Goal: Transaction & Acquisition: Purchase product/service

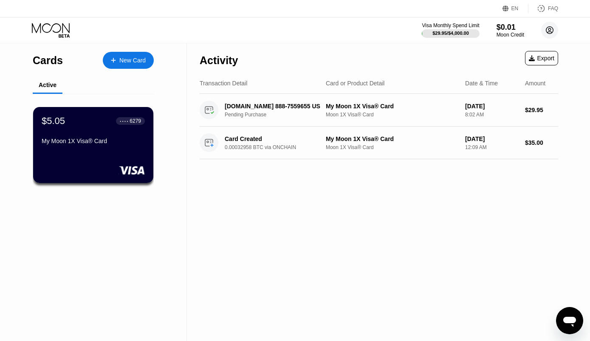
click at [552, 27] on circle at bounding box center [549, 30] width 17 height 17
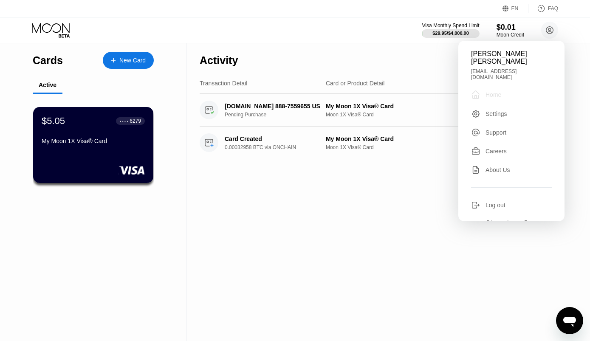
click at [489, 91] on div "Home" at bounding box center [493, 94] width 16 height 7
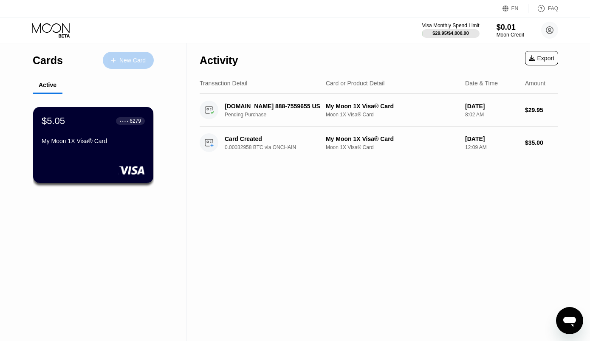
click at [129, 59] on div "New Card" at bounding box center [132, 60] width 26 height 7
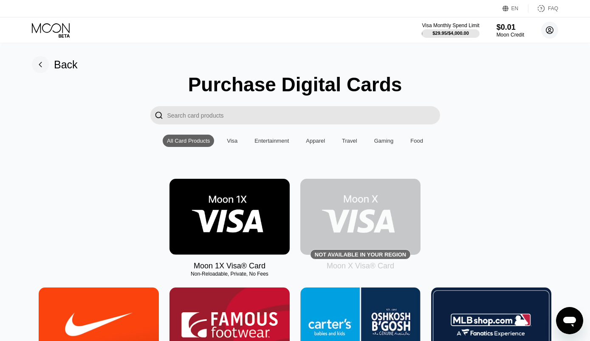
click at [547, 33] on icon at bounding box center [549, 30] width 5 height 5
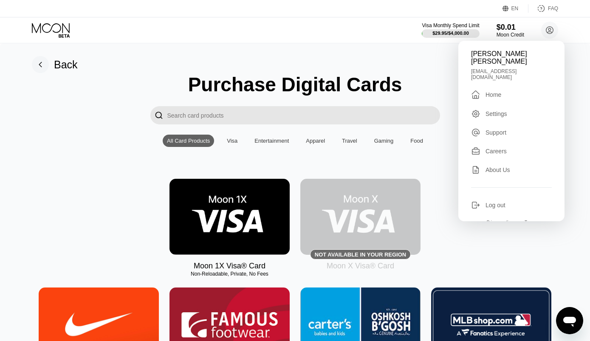
click at [501, 91] on div "Home" at bounding box center [493, 94] width 16 height 7
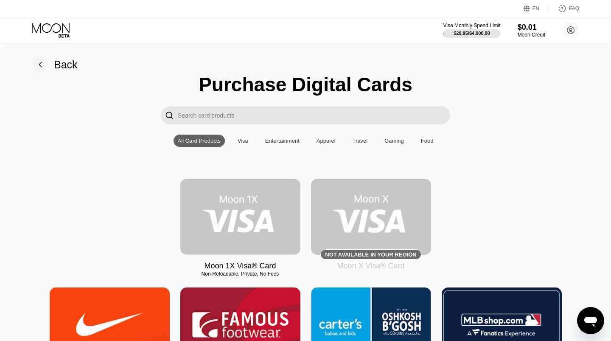
click at [275, 193] on img at bounding box center [240, 217] width 120 height 76
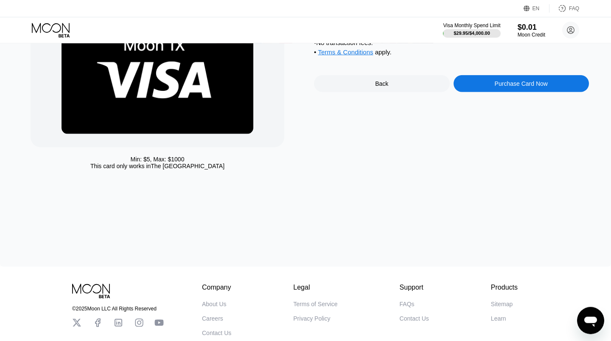
scroll to position [68, 0]
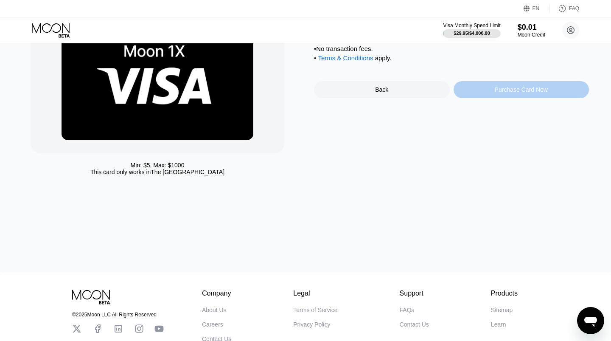
click at [525, 93] on div "Purchase Card Now" at bounding box center [521, 89] width 53 height 7
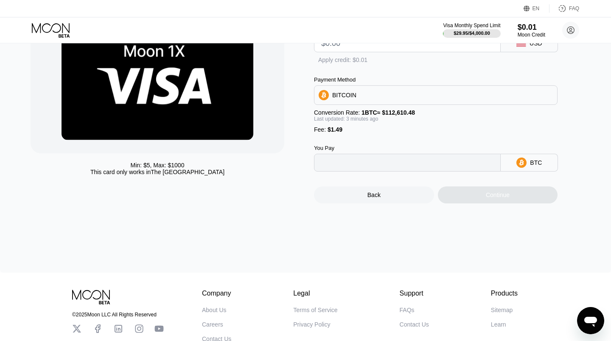
type input "0"
click at [373, 171] on input "0" at bounding box center [407, 163] width 172 height 17
click at [531, 49] on div "USD" at bounding box center [529, 43] width 57 height 18
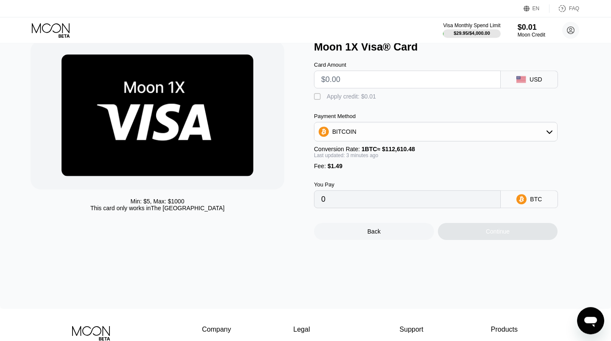
scroll to position [0, 0]
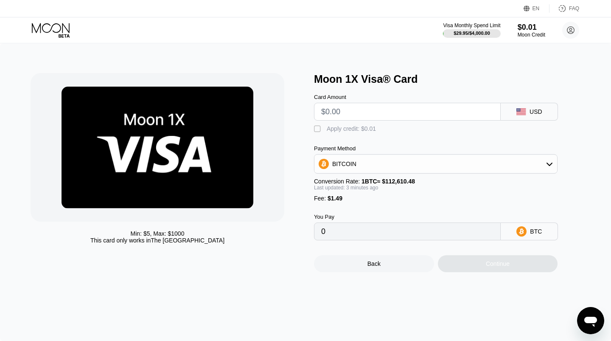
click at [518, 115] on icon at bounding box center [522, 111] width 10 height 7
click at [518, 115] on icon at bounding box center [521, 111] width 9 height 7
click at [318, 131] on div "" at bounding box center [318, 129] width 8 height 8
click at [401, 167] on div "BITCOIN" at bounding box center [436, 163] width 243 height 17
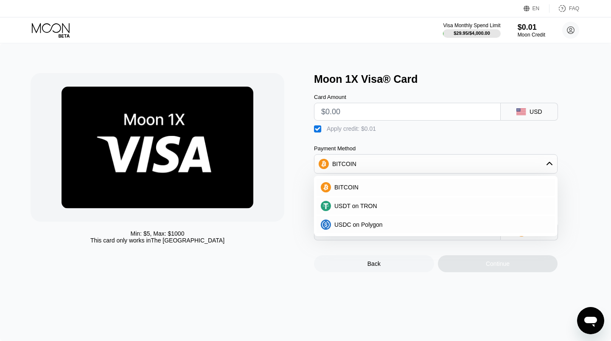
click at [378, 184] on div "BITCOIN" at bounding box center [436, 187] width 244 height 19
click at [368, 170] on div "BITCOIN" at bounding box center [436, 163] width 243 height 17
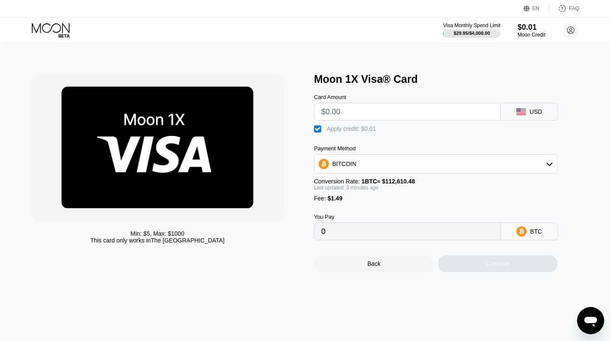
click at [357, 235] on input "0" at bounding box center [407, 231] width 172 height 17
click at [566, 33] on circle at bounding box center [570, 30] width 17 height 17
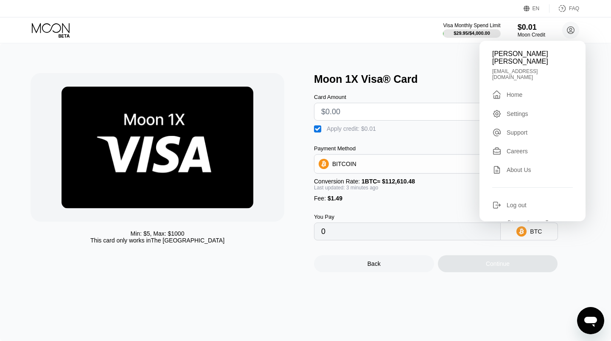
click at [519, 91] on div "Home" at bounding box center [515, 94] width 16 height 7
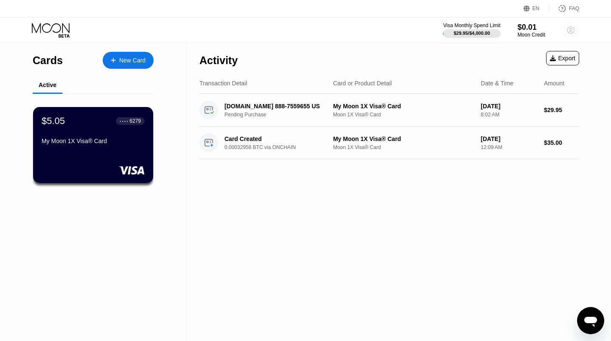
click at [570, 32] on circle at bounding box center [570, 30] width 17 height 17
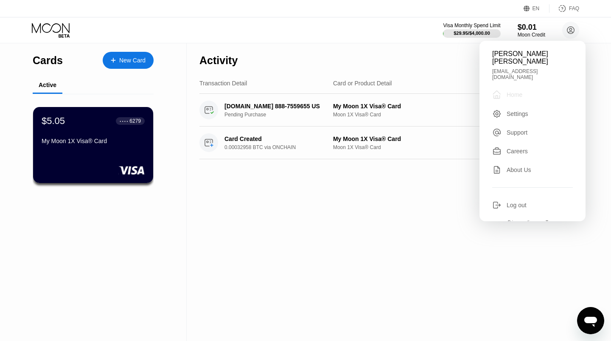
click at [522, 91] on div "Home" at bounding box center [515, 94] width 16 height 7
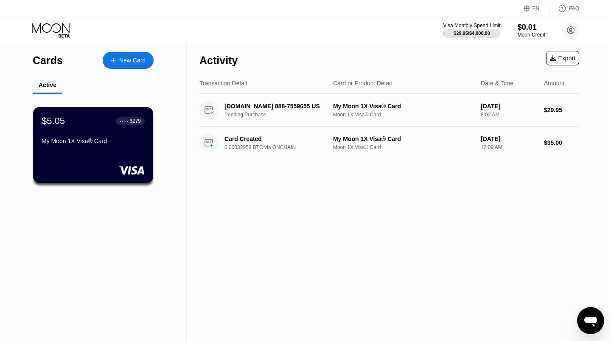
click at [50, 64] on div "Cards" at bounding box center [48, 60] width 30 height 12
click at [52, 62] on div "Cards" at bounding box center [48, 60] width 30 height 12
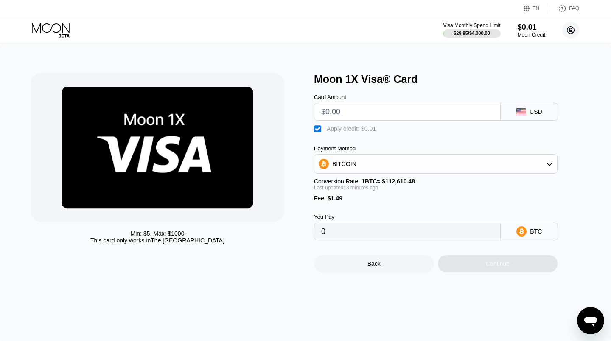
click at [571, 35] on circle at bounding box center [570, 30] width 17 height 17
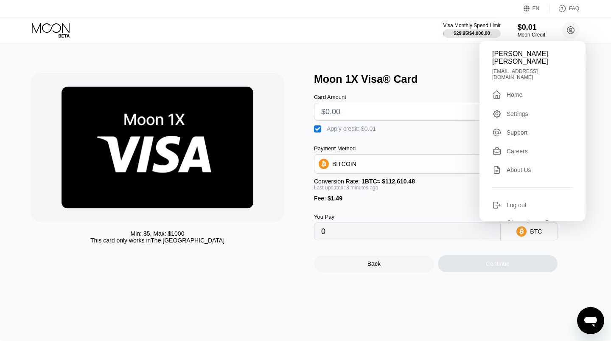
click at [437, 56] on div "Min: $ 5 , Max: $ 1000 This card only works in The United States Moon 1X Visa® …" at bounding box center [305, 192] width 611 height 298
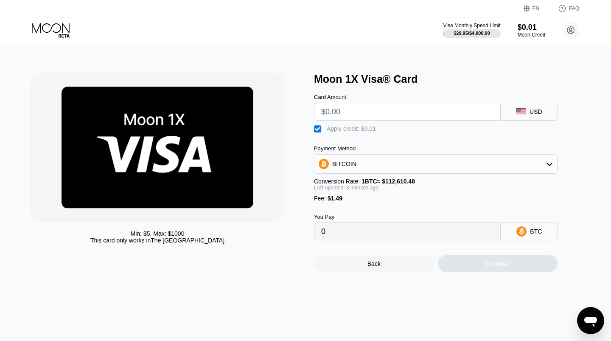
click at [402, 240] on input "0" at bounding box center [407, 231] width 172 height 17
click at [376, 118] on input "text" at bounding box center [407, 111] width 172 height 17
click at [393, 120] on input "text" at bounding box center [407, 111] width 172 height 17
click at [400, 120] on input "text" at bounding box center [407, 111] width 172 height 17
click at [401, 133] on div " Apply credit: $0.01" at bounding box center [450, 127] width 272 height 13
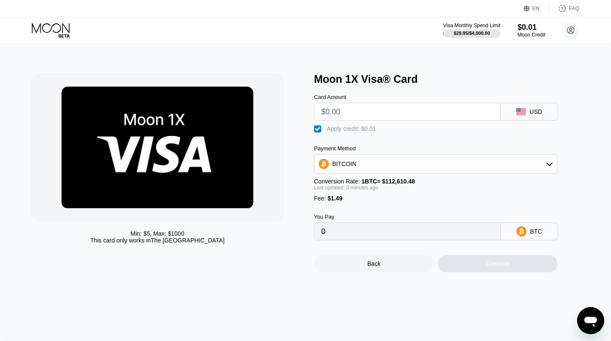
click at [366, 116] on input "text" at bounding box center [407, 111] width 172 height 17
click at [575, 31] on circle at bounding box center [570, 30] width 17 height 17
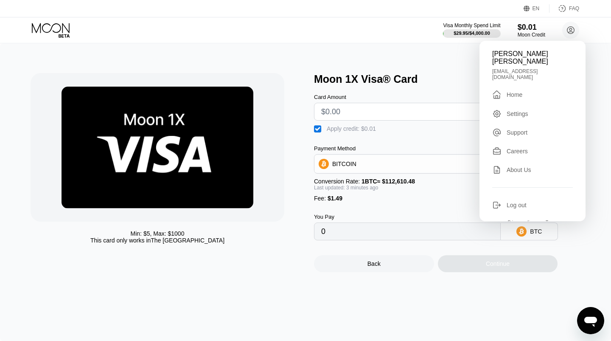
click at [528, 90] on div " Home" at bounding box center [532, 95] width 81 height 10
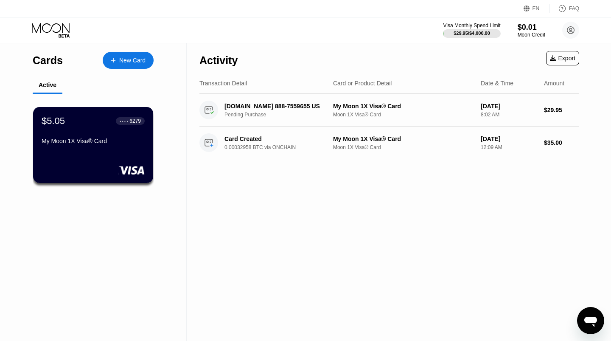
click at [47, 65] on div "Cards" at bounding box center [48, 60] width 30 height 12
click at [569, 31] on circle at bounding box center [570, 30] width 17 height 17
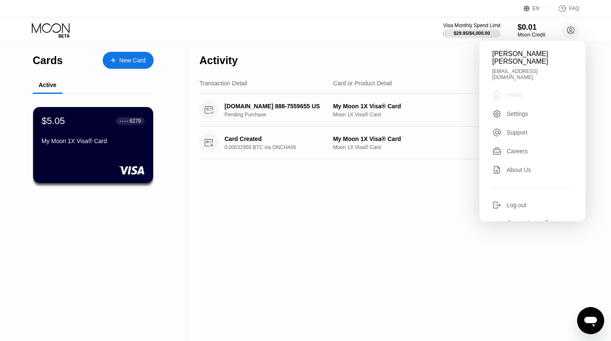
click at [523, 90] on div " Home" at bounding box center [532, 95] width 81 height 10
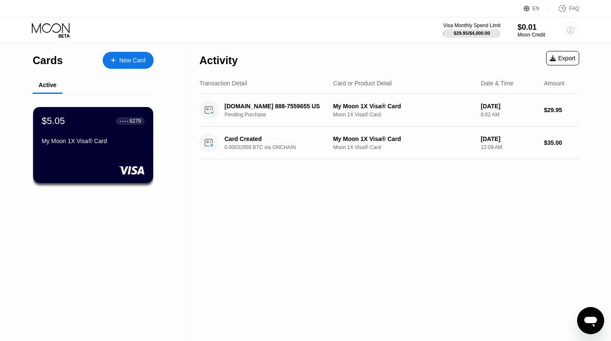
click at [567, 30] on circle at bounding box center [570, 30] width 17 height 17
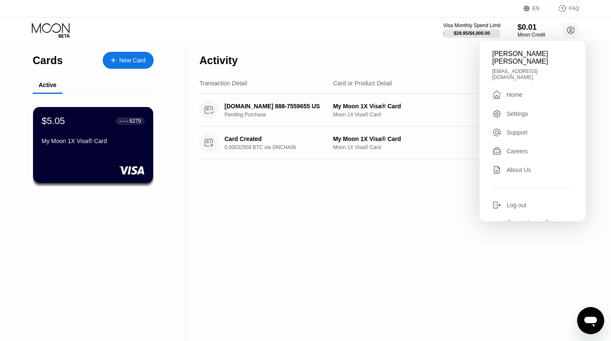
click at [513, 91] on div "Home" at bounding box center [515, 94] width 16 height 7
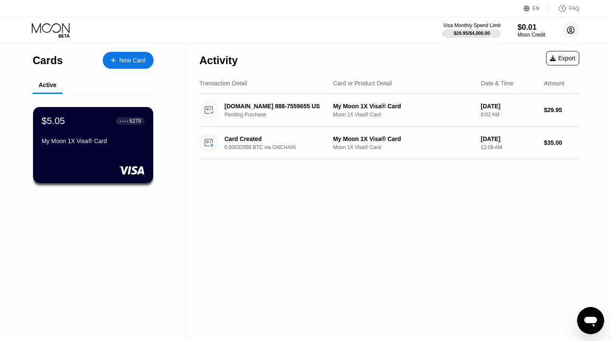
click at [574, 31] on circle at bounding box center [570, 30] width 17 height 17
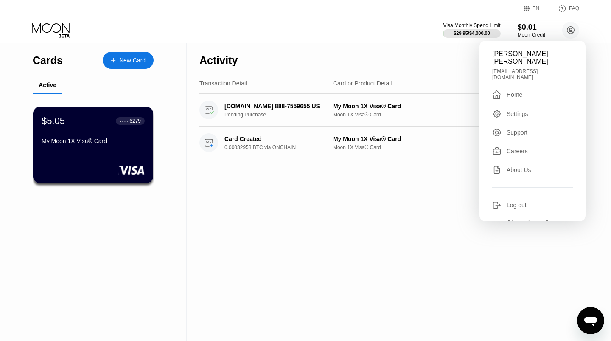
click at [526, 90] on div " Home" at bounding box center [532, 95] width 81 height 10
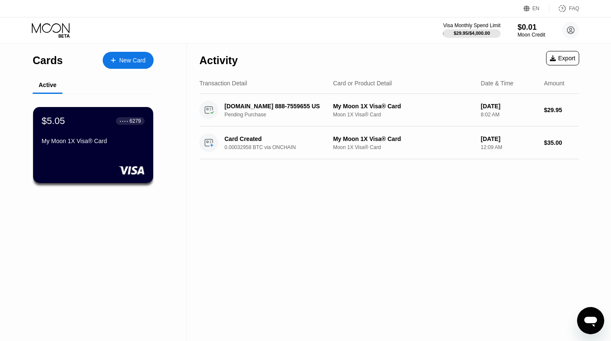
click at [50, 26] on icon at bounding box center [51, 30] width 39 height 15
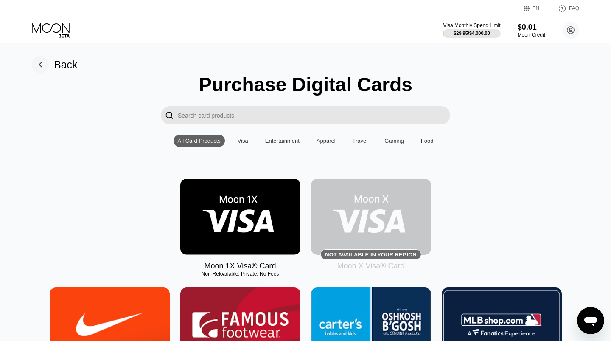
click at [246, 144] on div "Visa" at bounding box center [243, 141] width 11 height 6
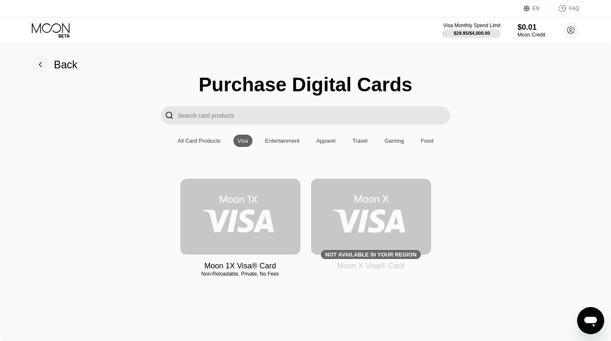
click at [234, 211] on img at bounding box center [240, 217] width 120 height 76
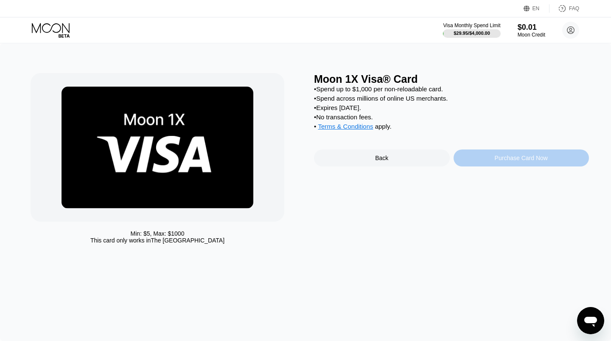
click at [510, 161] on div "Purchase Card Now" at bounding box center [521, 158] width 53 height 7
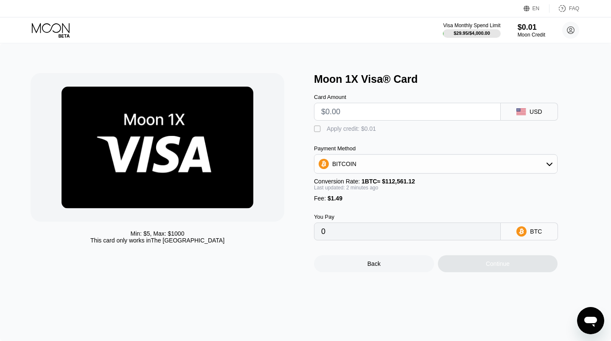
click at [529, 170] on div "BITCOIN" at bounding box center [436, 163] width 243 height 17
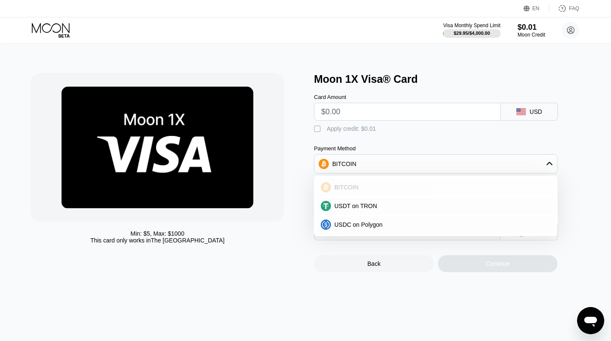
click at [350, 191] on span "BITCOIN" at bounding box center [347, 187] width 24 height 7
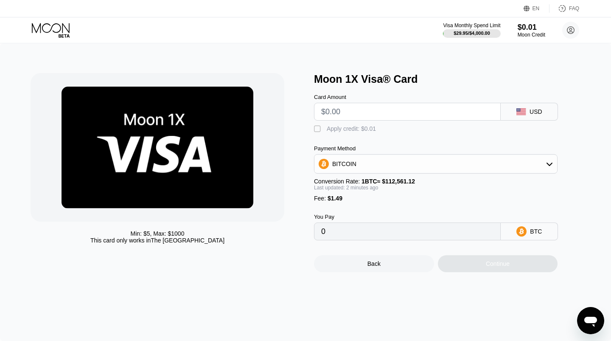
click at [554, 232] on div "You Pay 0 BTC" at bounding box center [450, 221] width 272 height 39
click at [540, 235] on div "BTC" at bounding box center [536, 231] width 12 height 7
click at [401, 240] on input "0" at bounding box center [407, 231] width 172 height 17
click at [540, 34] on div "Moon Credit" at bounding box center [531, 35] width 28 height 6
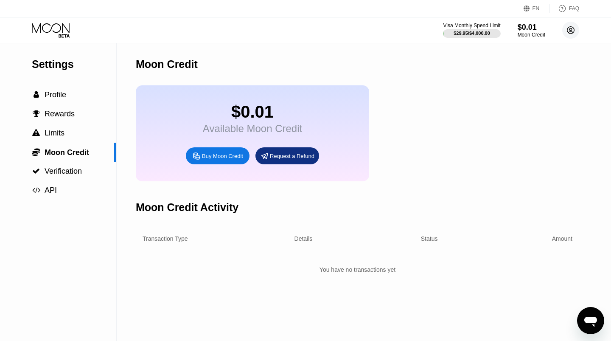
click at [570, 34] on circle at bounding box center [570, 30] width 17 height 17
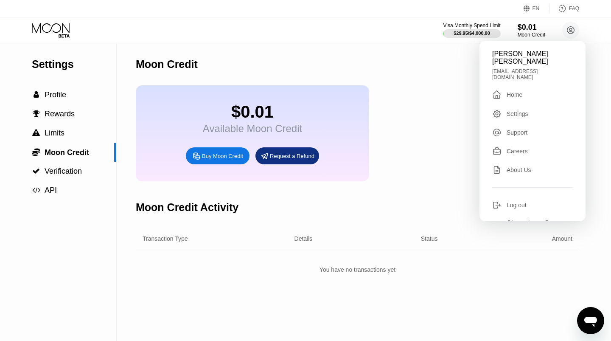
drag, startPoint x: 242, startPoint y: 64, endPoint x: 208, endPoint y: 63, distance: 34.0
click at [242, 63] on div "Moon Credit" at bounding box center [358, 64] width 444 height 42
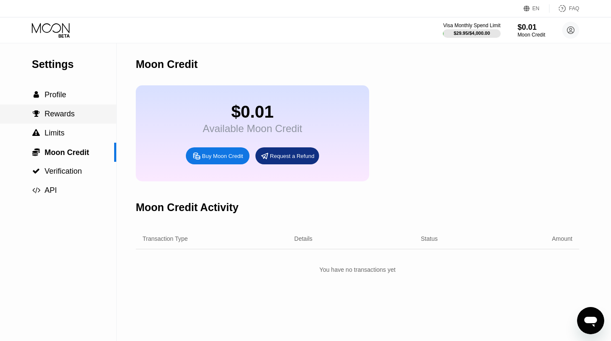
click at [53, 117] on span "Rewards" at bounding box center [60, 114] width 30 height 8
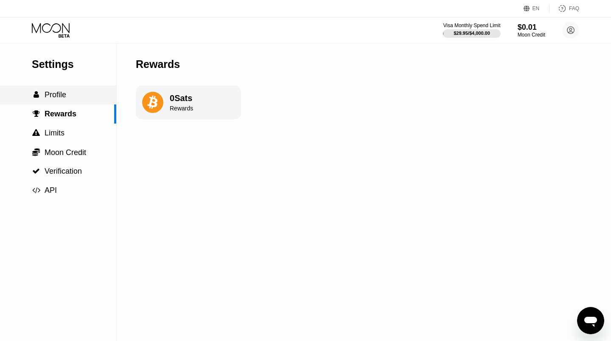
click at [60, 102] on div " Profile" at bounding box center [58, 94] width 116 height 19
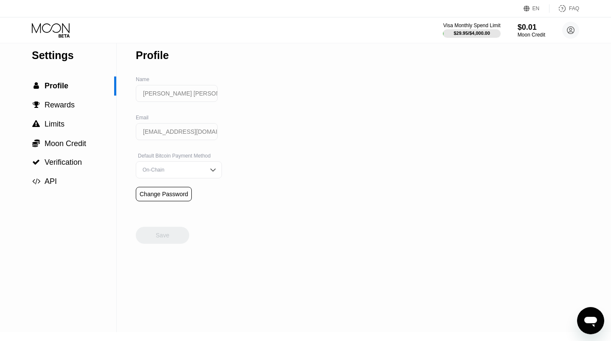
scroll to position [8, 0]
click at [48, 87] on span "Profile" at bounding box center [57, 87] width 24 height 8
click at [50, 86] on span "Profile" at bounding box center [57, 87] width 24 height 8
click at [571, 28] on icon at bounding box center [570, 30] width 17 height 17
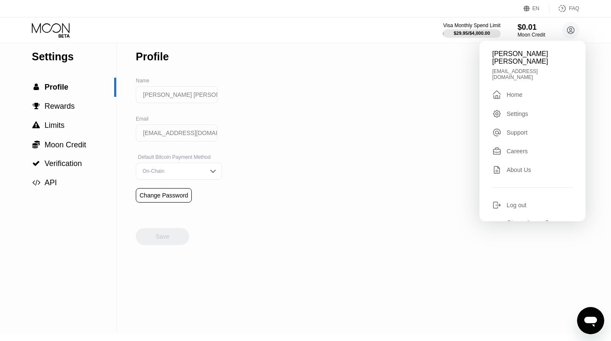
click at [515, 91] on div "Home" at bounding box center [515, 94] width 16 height 7
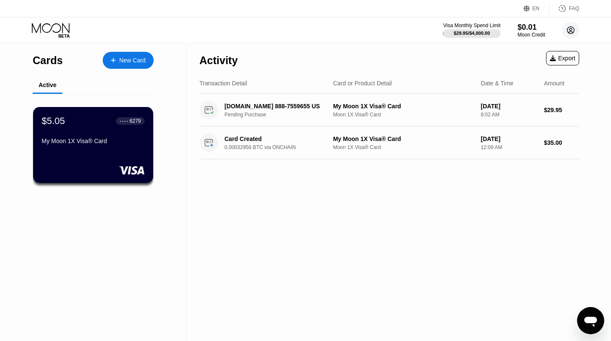
click at [573, 32] on icon at bounding box center [570, 30] width 17 height 17
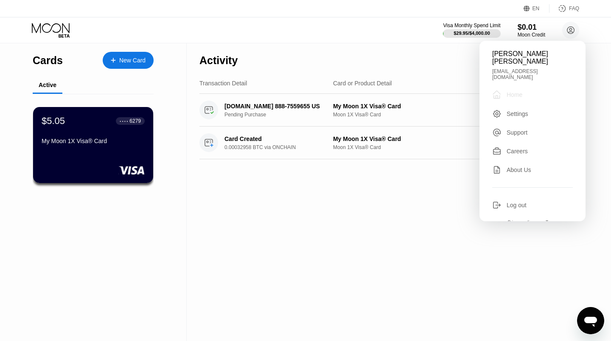
click at [517, 91] on div "Home" at bounding box center [515, 94] width 16 height 7
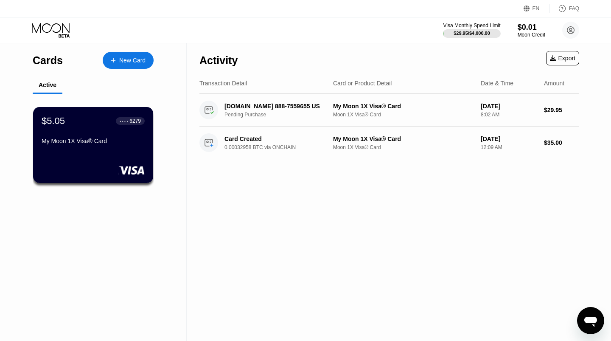
click at [59, 34] on icon at bounding box center [51, 30] width 39 height 15
click at [572, 29] on icon at bounding box center [571, 30] width 5 height 5
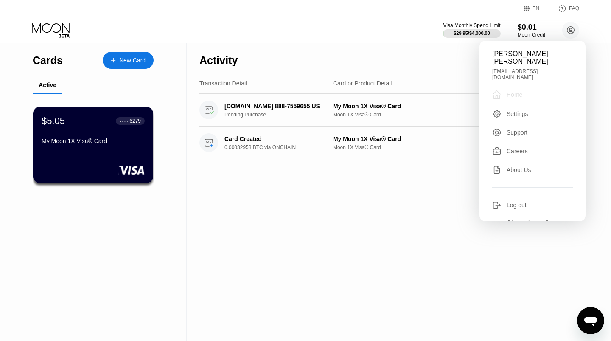
click at [520, 91] on div "Home" at bounding box center [515, 94] width 16 height 7
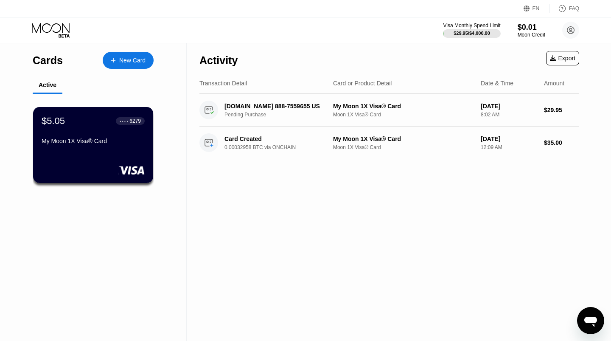
click at [557, 59] on div "Export" at bounding box center [562, 58] width 25 height 7
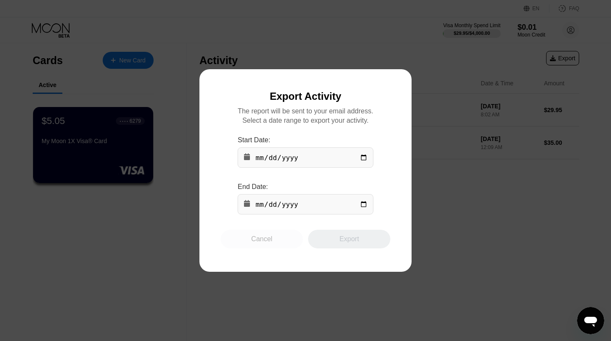
click at [273, 242] on div "Cancel" at bounding box center [262, 239] width 82 height 19
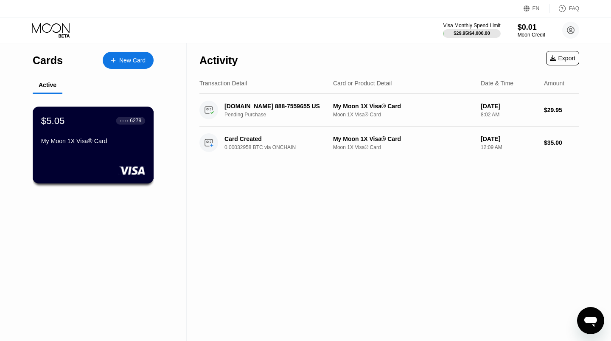
click at [100, 153] on div "$5.05 ● ● ● ● 6279 My Moon 1X Visa® Card" at bounding box center [93, 145] width 121 height 77
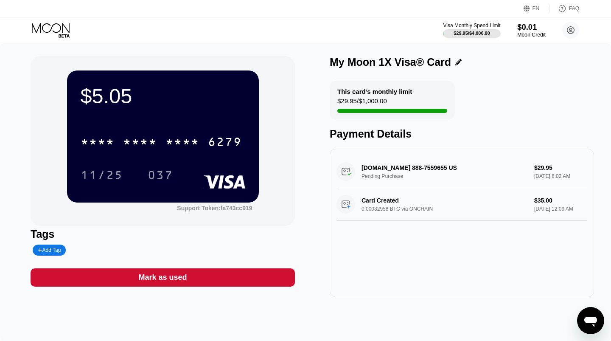
click at [535, 31] on div "$0.01" at bounding box center [531, 26] width 28 height 9
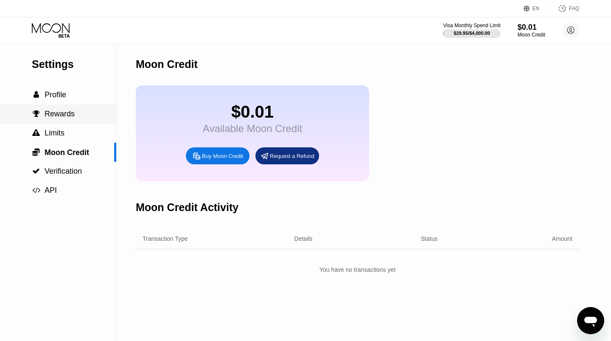
click at [56, 116] on span "Rewards" at bounding box center [60, 114] width 30 height 8
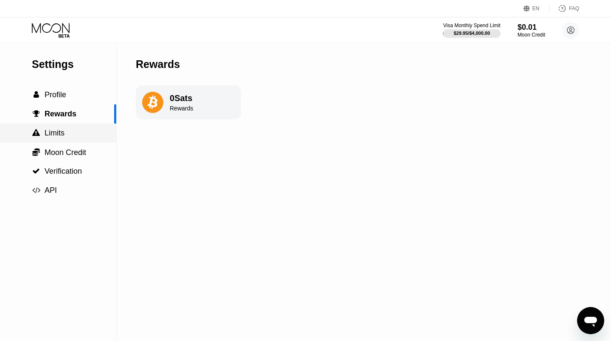
click at [56, 133] on span "Limits" at bounding box center [55, 133] width 20 height 8
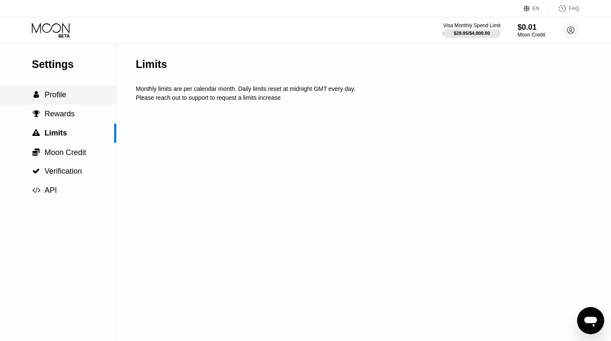
click at [67, 97] on div " Profile" at bounding box center [58, 94] width 116 height 9
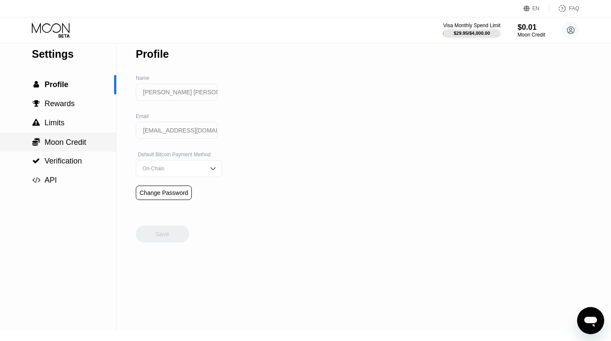
scroll to position [11, 0]
click at [68, 88] on span "Profile" at bounding box center [57, 84] width 24 height 8
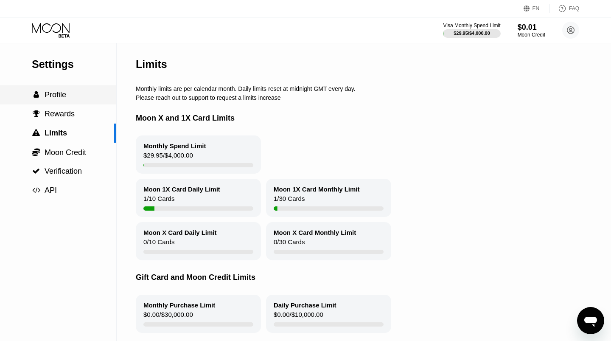
click at [49, 97] on span "Profile" at bounding box center [56, 94] width 22 height 8
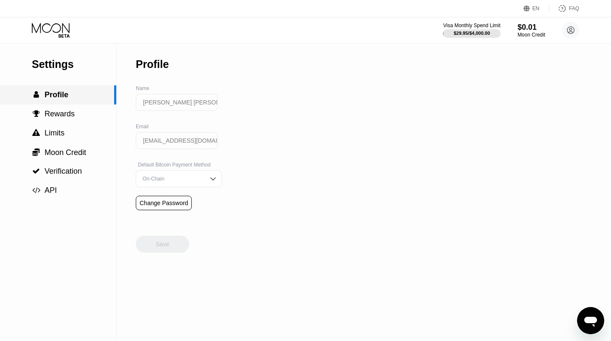
click at [59, 93] on span "Profile" at bounding box center [57, 94] width 24 height 8
click at [76, 32] on div at bounding box center [58, 30] width 52 height 15
click at [61, 31] on icon at bounding box center [51, 30] width 39 height 15
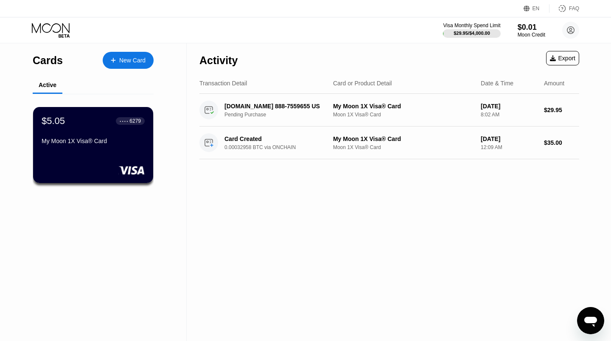
click at [216, 86] on div "Transaction Detail" at bounding box center [224, 83] width 48 height 7
click at [343, 81] on div "Card or Product Detail" at bounding box center [362, 83] width 59 height 7
click at [572, 28] on icon at bounding box center [571, 30] width 5 height 5
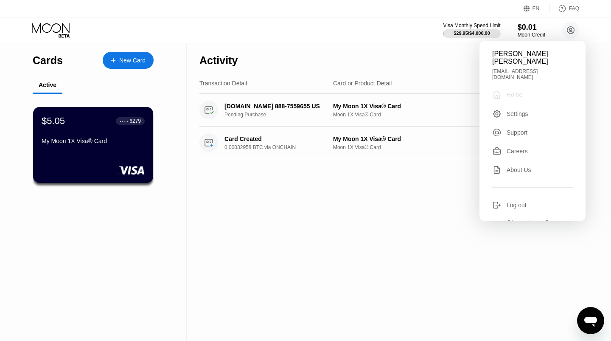
click at [528, 90] on div " Home" at bounding box center [532, 95] width 81 height 10
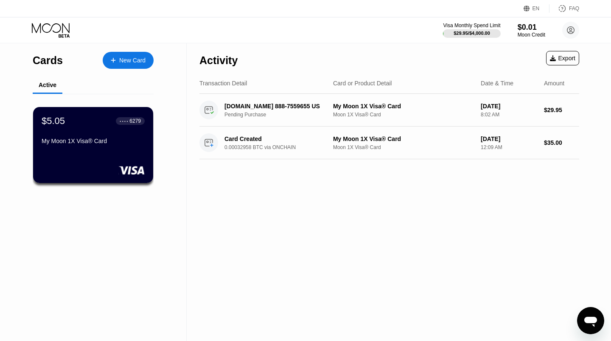
click at [584, 32] on div "Visa Monthly Spend Limit $29.95 / $4,000.00 $0.01 Moon Credit Reilly Whitlock r…" at bounding box center [305, 29] width 611 height 25
click at [135, 60] on div "New Card" at bounding box center [132, 60] width 26 height 7
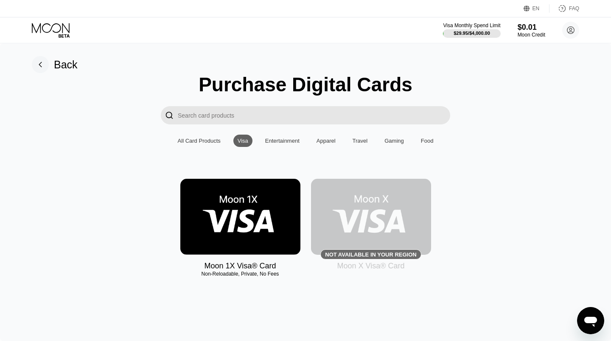
click at [199, 202] on img at bounding box center [240, 217] width 120 height 76
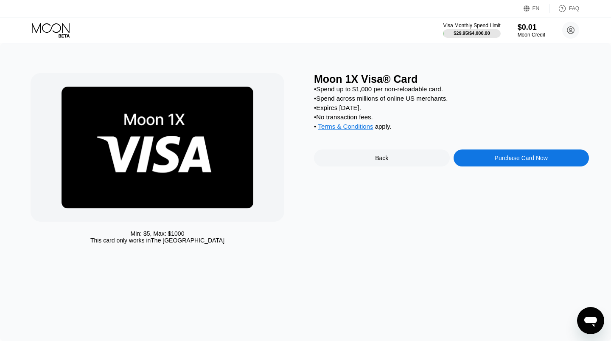
click at [141, 150] on img at bounding box center [158, 148] width 192 height 122
click at [575, 34] on circle at bounding box center [570, 30] width 17 height 17
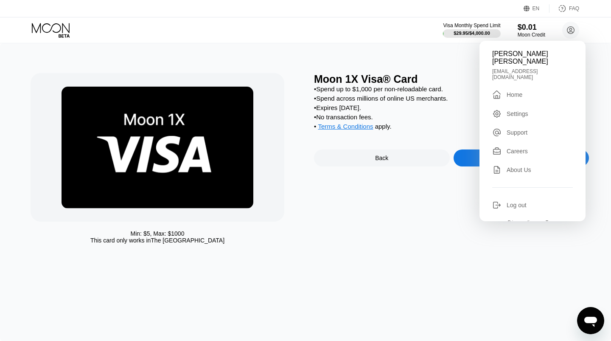
click at [532, 90] on div " Home" at bounding box center [532, 95] width 81 height 10
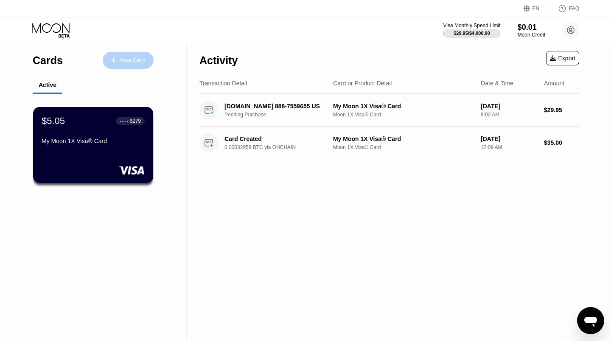
click at [135, 65] on div "New Card" at bounding box center [128, 60] width 51 height 17
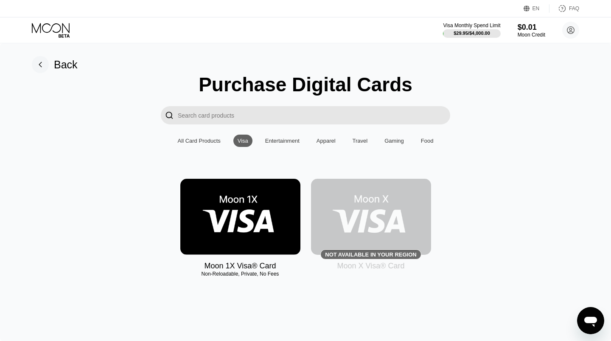
click at [252, 206] on img at bounding box center [240, 217] width 120 height 76
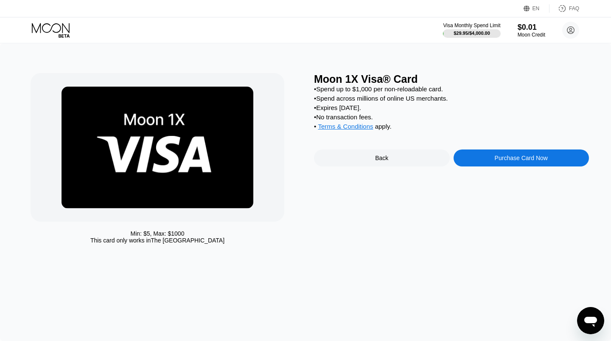
click at [485, 166] on div "Purchase Card Now" at bounding box center [522, 157] width 136 height 17
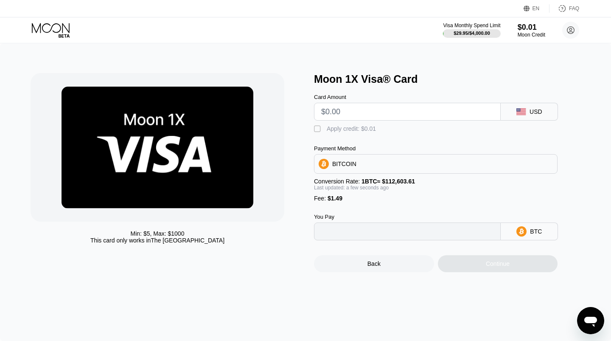
type input "0"
click at [405, 120] on input "text" at bounding box center [407, 111] width 172 height 17
click at [524, 115] on rect at bounding box center [521, 111] width 9 height 7
drag, startPoint x: 210, startPoint y: 138, endPoint x: 215, endPoint y: 139, distance: 5.6
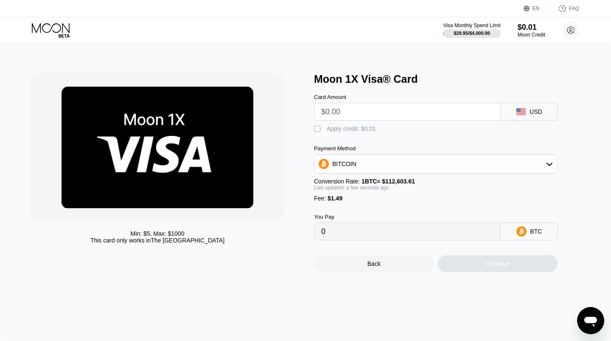
click at [215, 139] on img at bounding box center [158, 148] width 192 height 122
